Goal: Check status: Check status

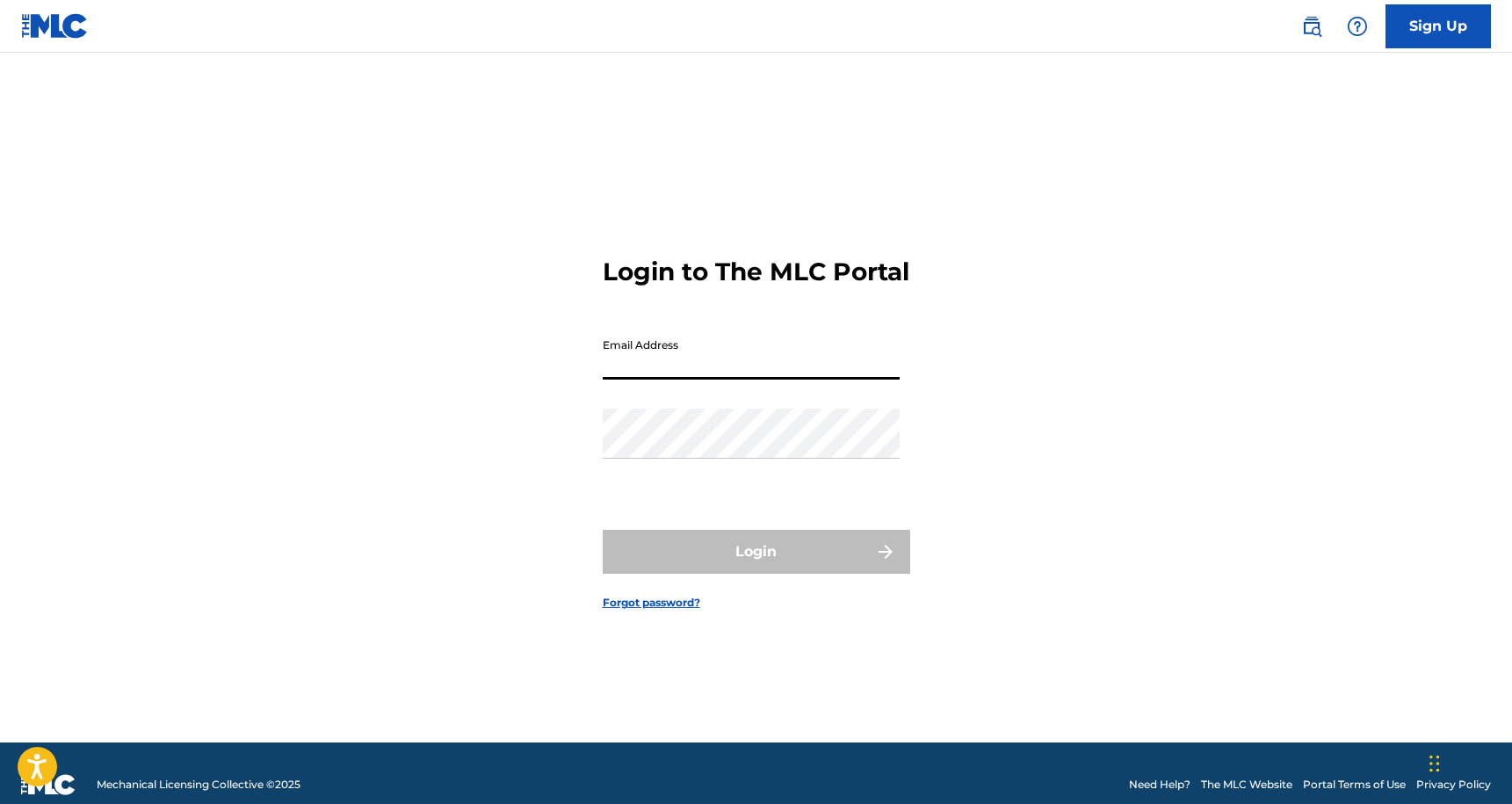
type input "[EMAIL_ADDRESS][DOMAIN_NAME]"
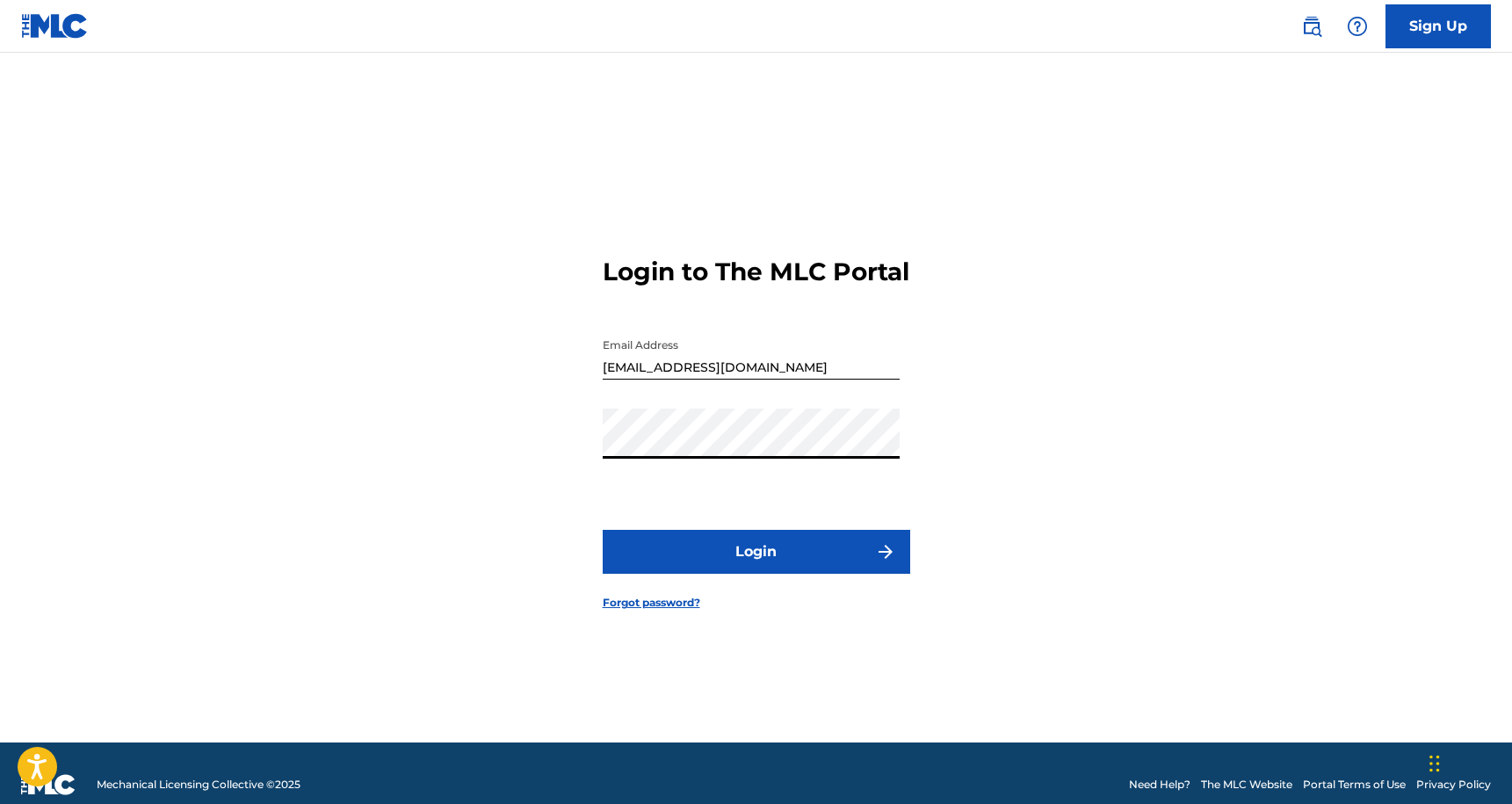
click at [779, 572] on button "Login" at bounding box center [756, 551] width 308 height 44
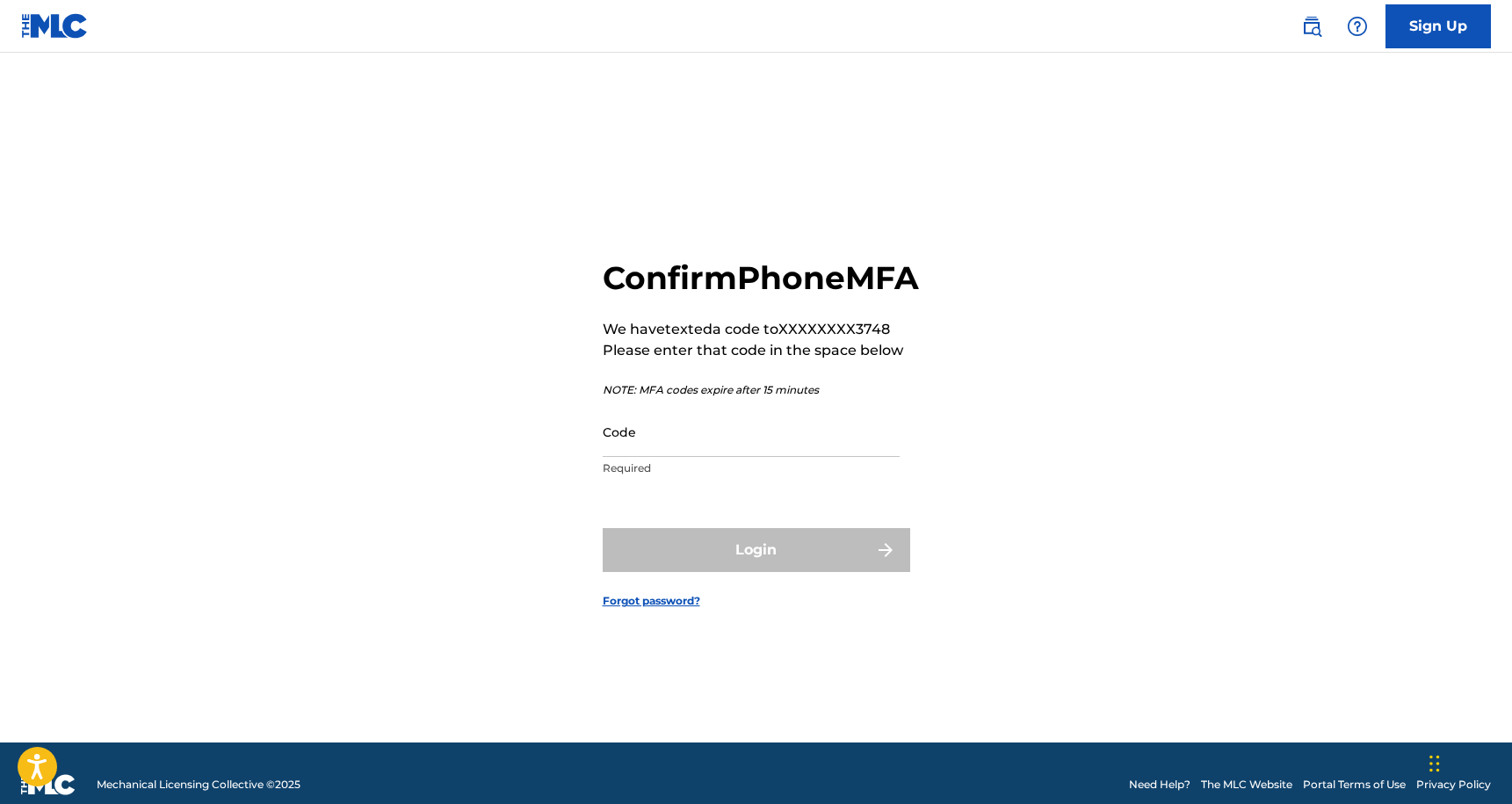
click at [730, 476] on p "Required" at bounding box center [751, 468] width 297 height 15
click at [711, 452] on input "Code" at bounding box center [751, 432] width 297 height 50
paste input "339932"
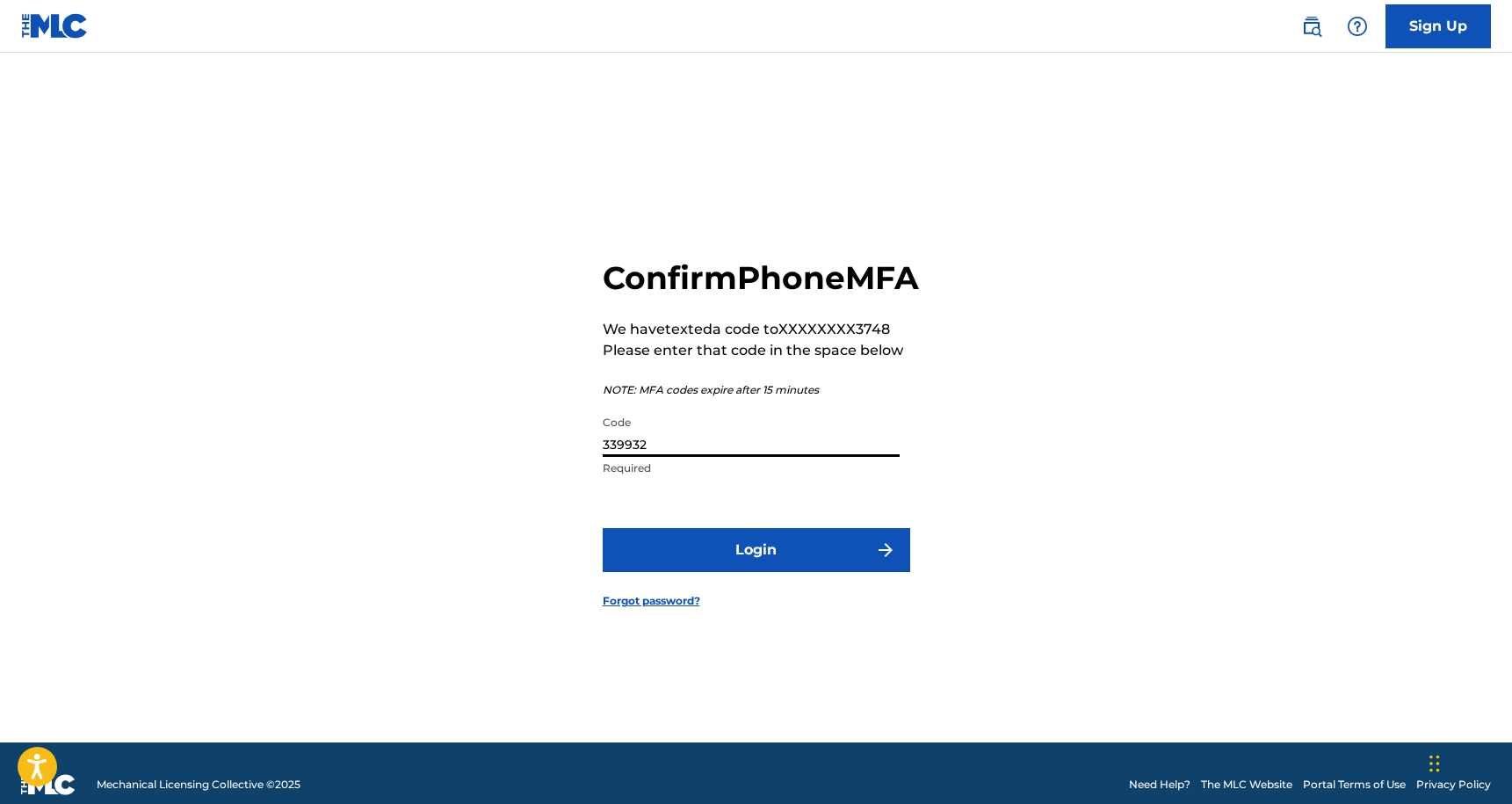
type input "339932"
click at [756, 569] on button "Login" at bounding box center [756, 550] width 308 height 44
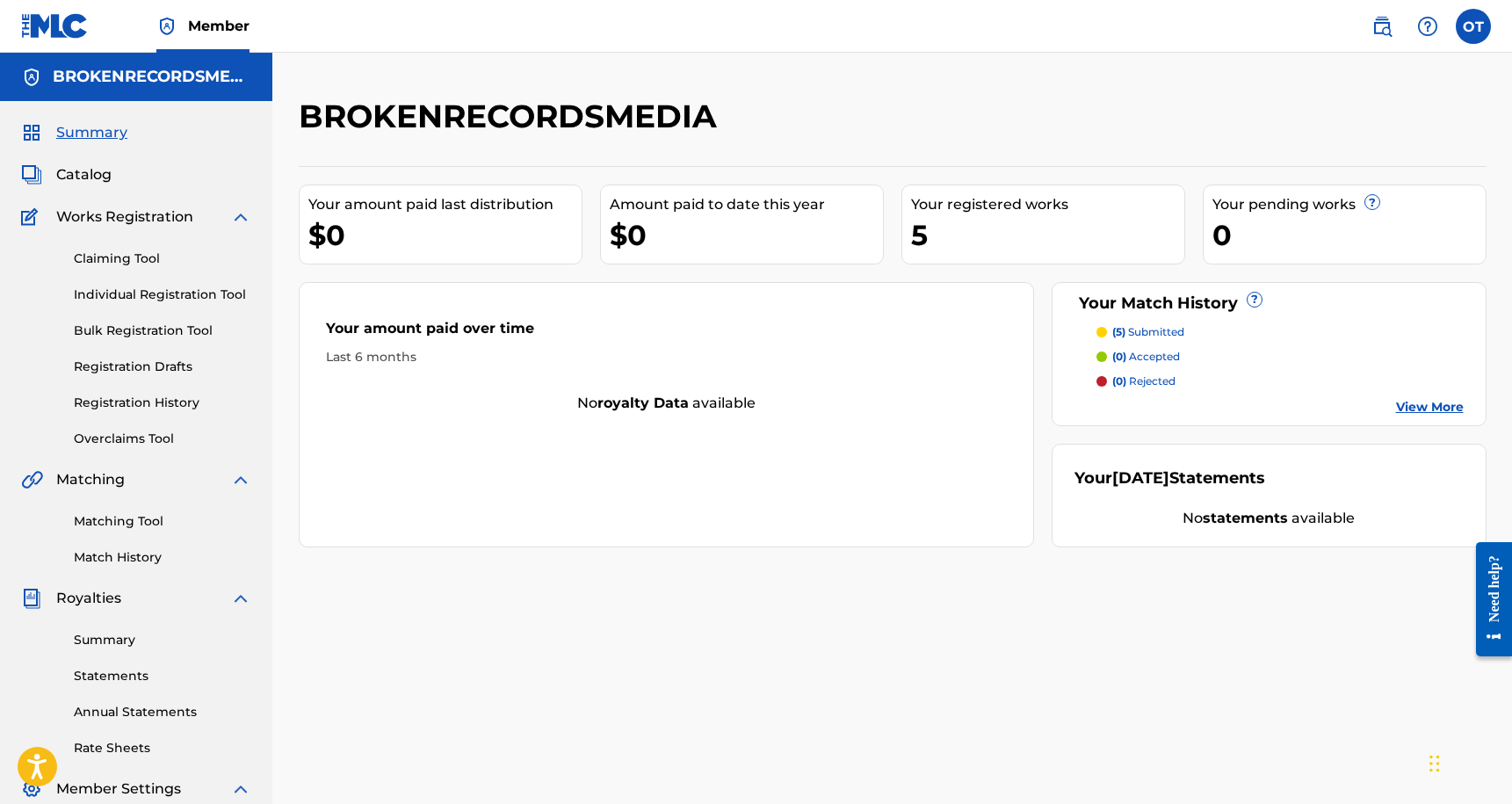
click at [1155, 330] on p "(5) submitted" at bounding box center [1148, 332] width 72 height 15
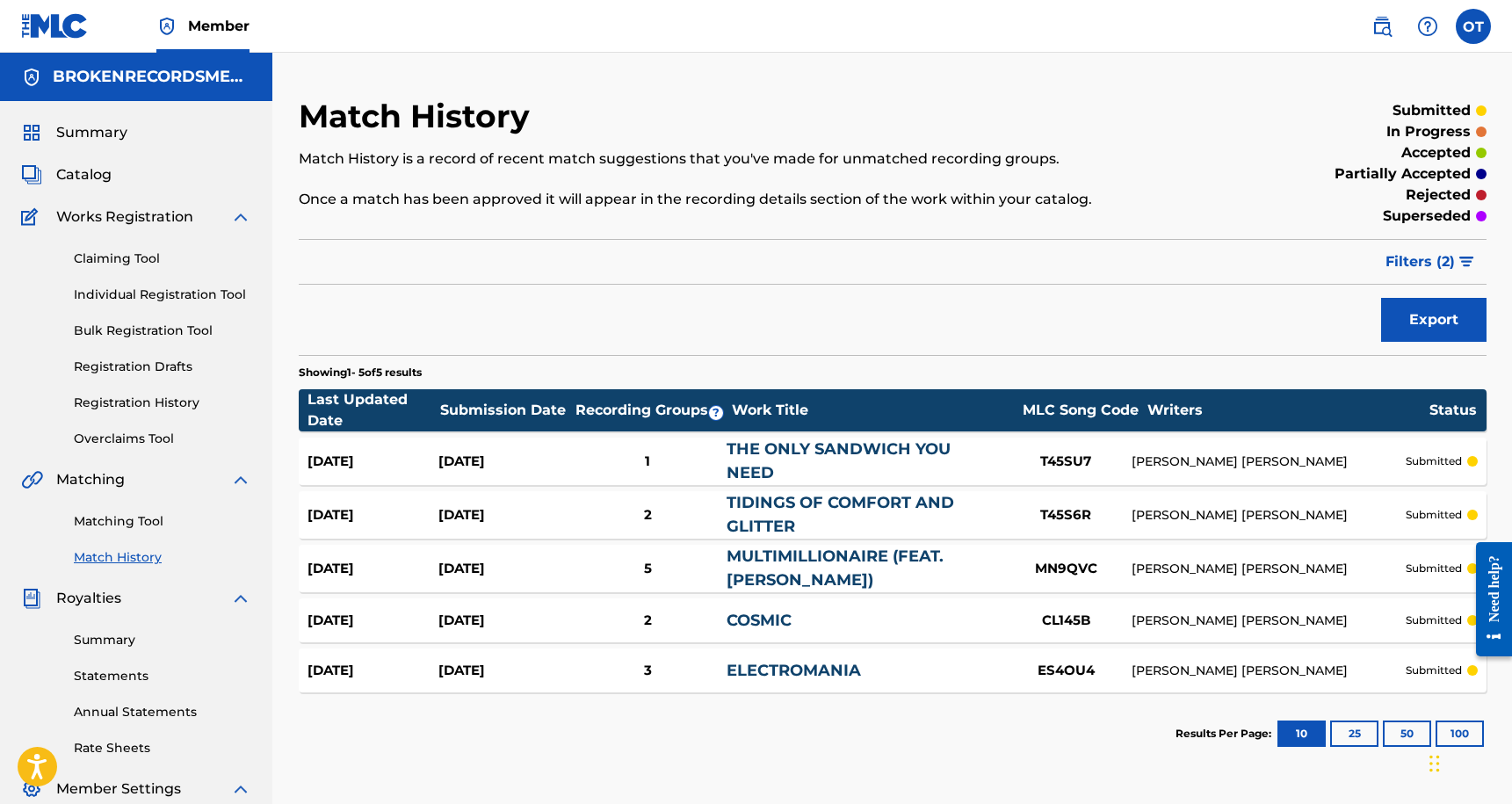
click at [345, 463] on div "[DATE]" at bounding box center [372, 462] width 131 height 20
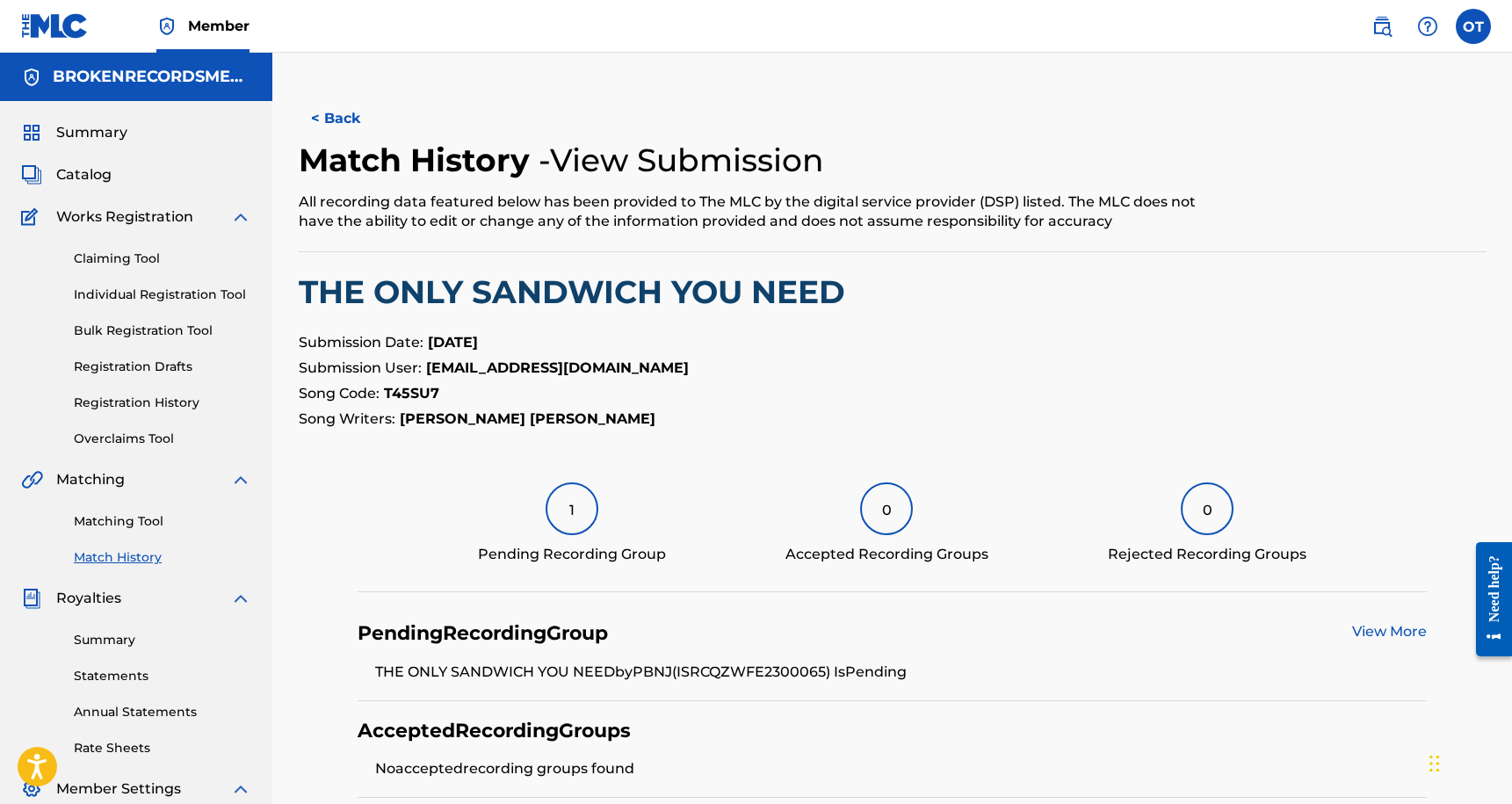
click at [359, 139] on button "< Back" at bounding box center [351, 118] width 105 height 44
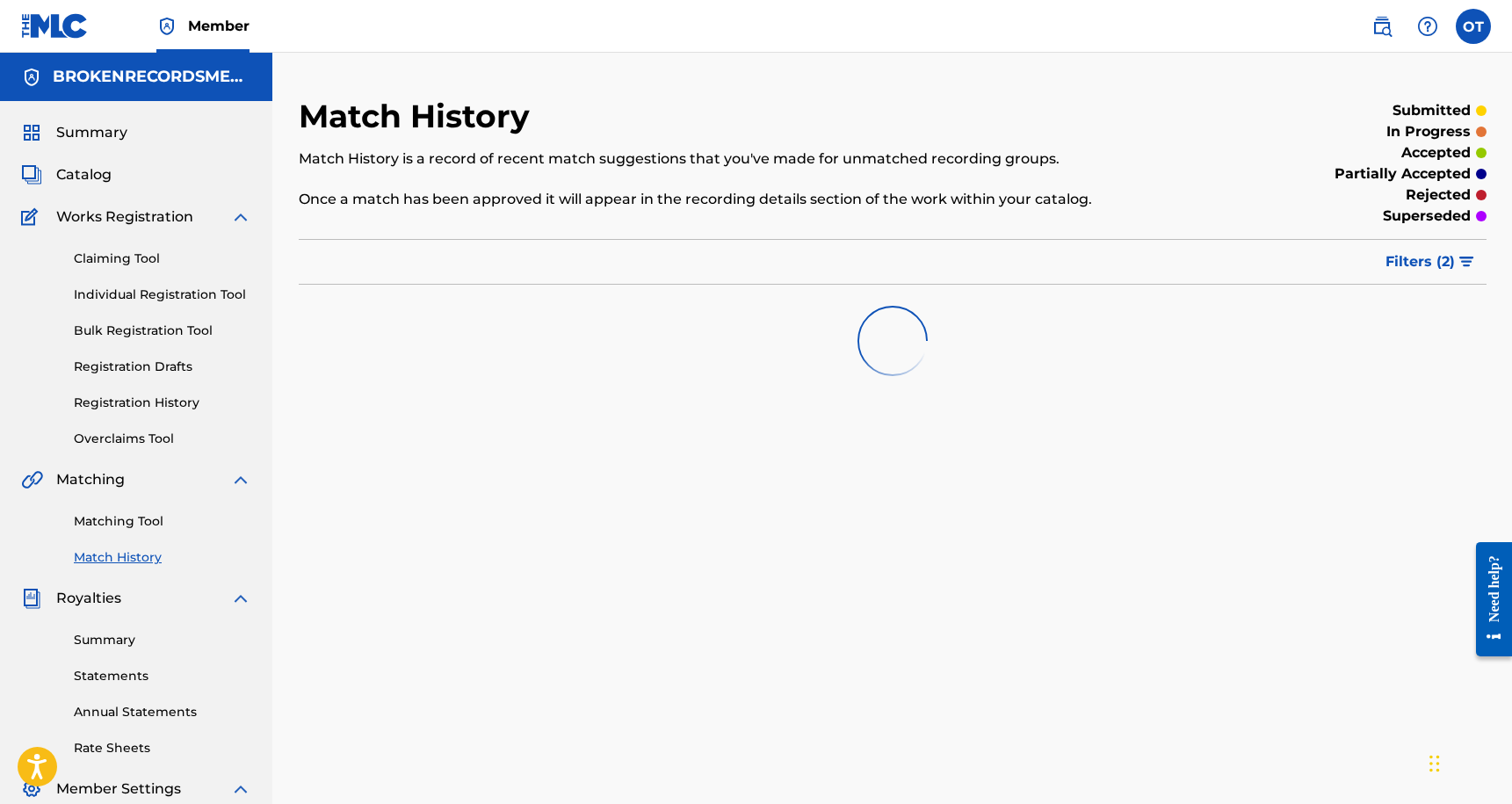
scroll to position [285, 0]
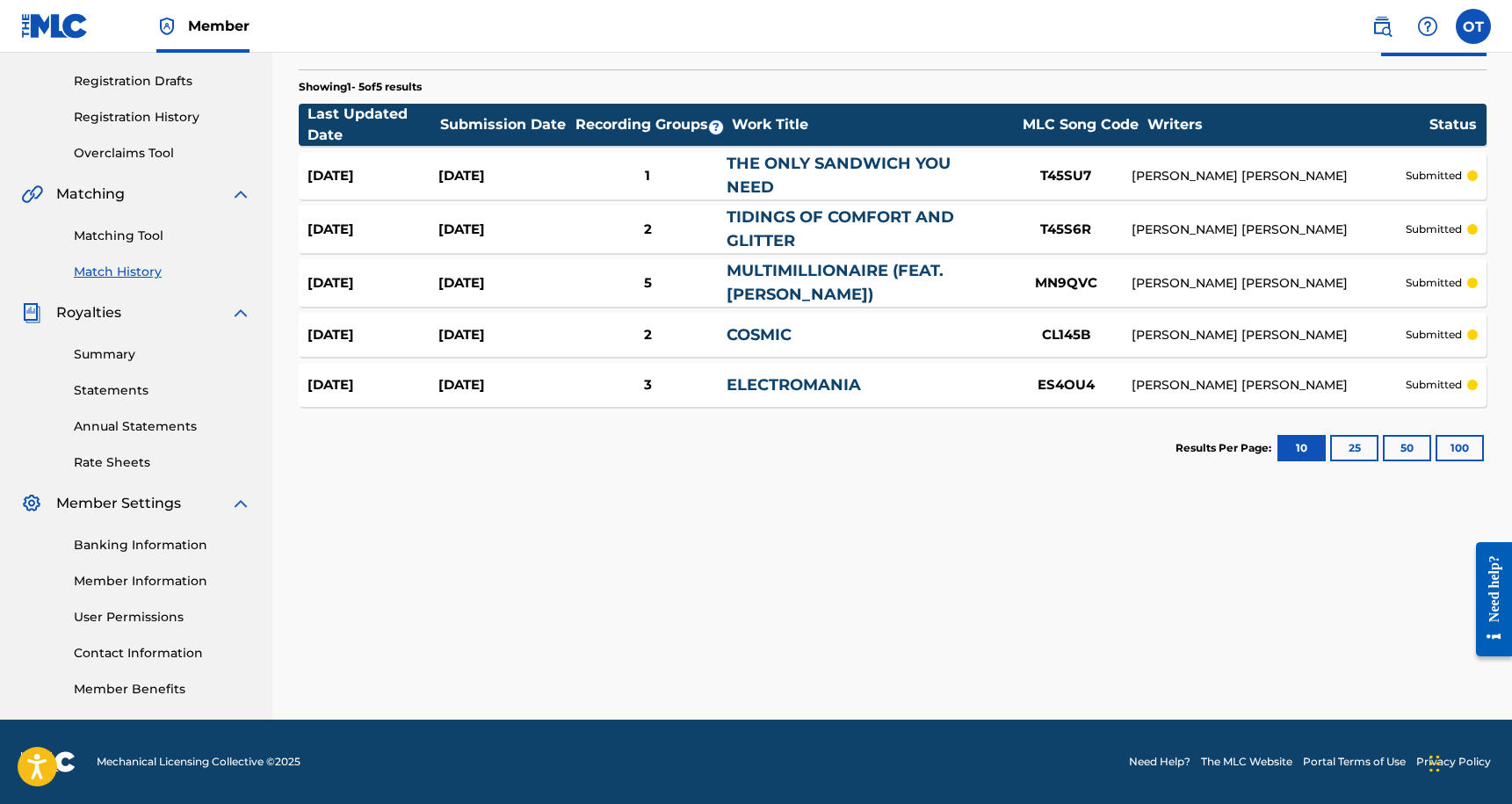
click at [398, 332] on div "[DATE]" at bounding box center [372, 335] width 131 height 20
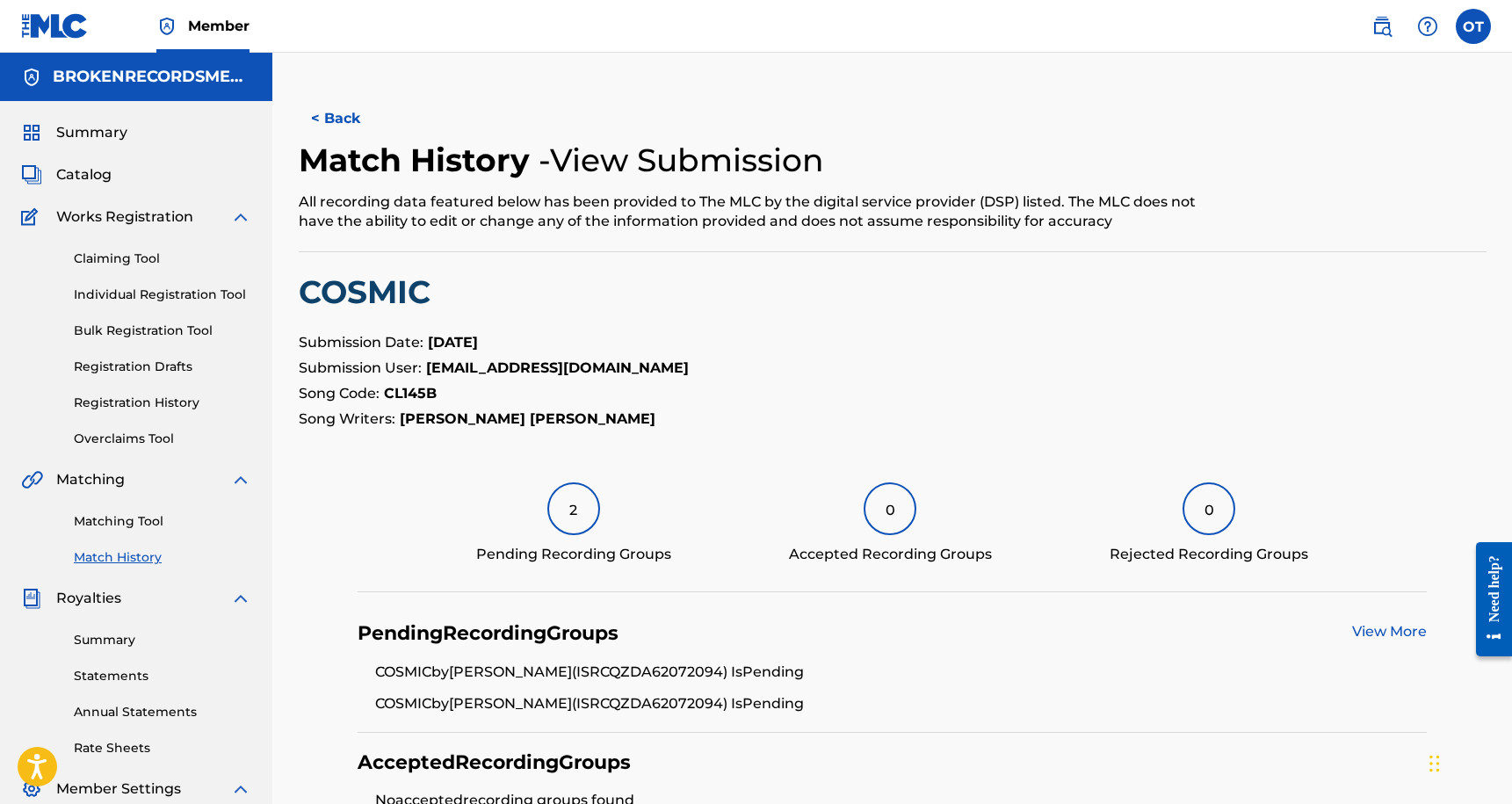
click at [1362, 635] on link "View More" at bounding box center [1388, 631] width 74 height 16
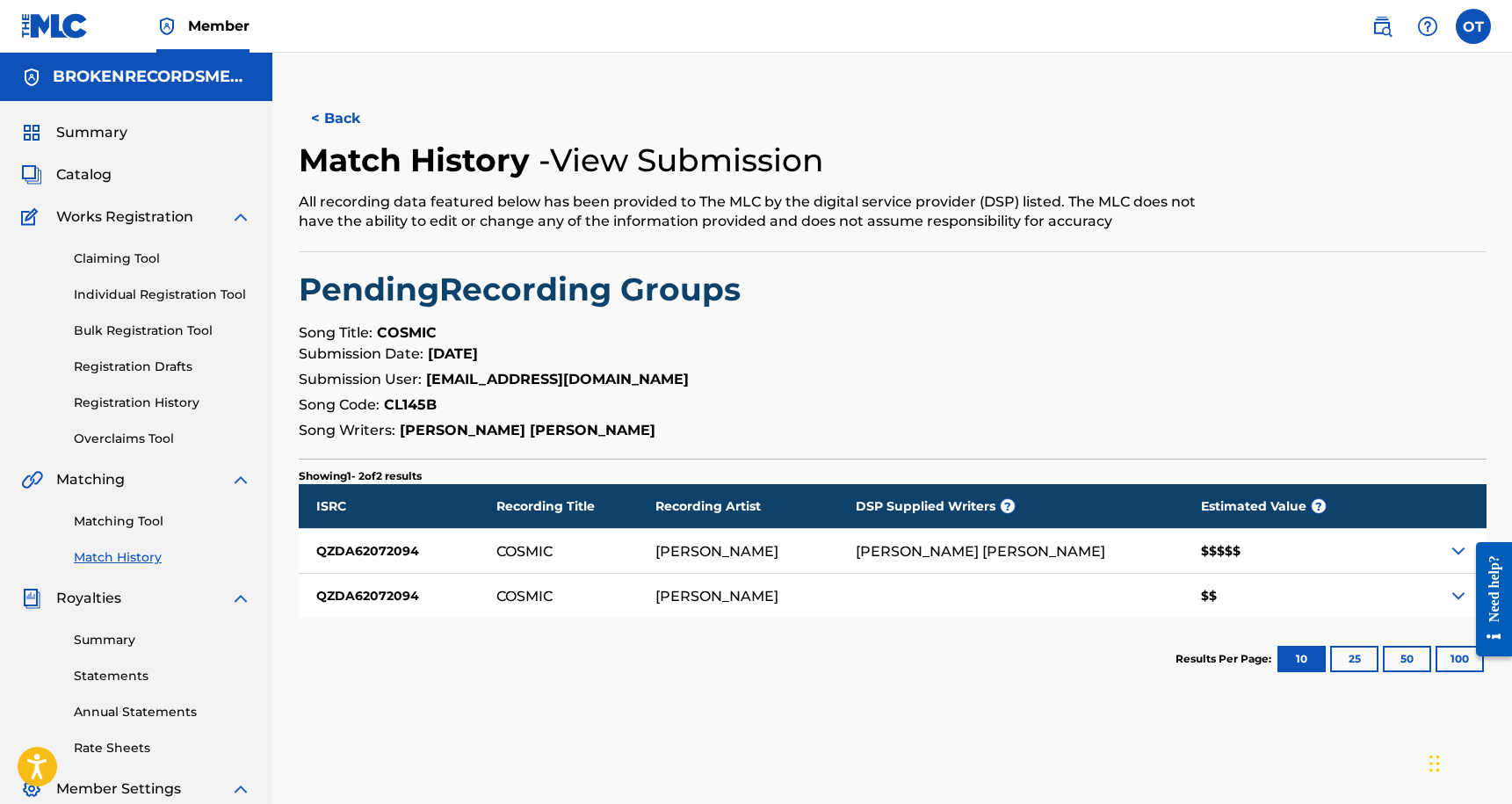
click at [1246, 561] on div "$$$$$" at bounding box center [1285, 551] width 204 height 44
